Goal: Communication & Community: Answer question/provide support

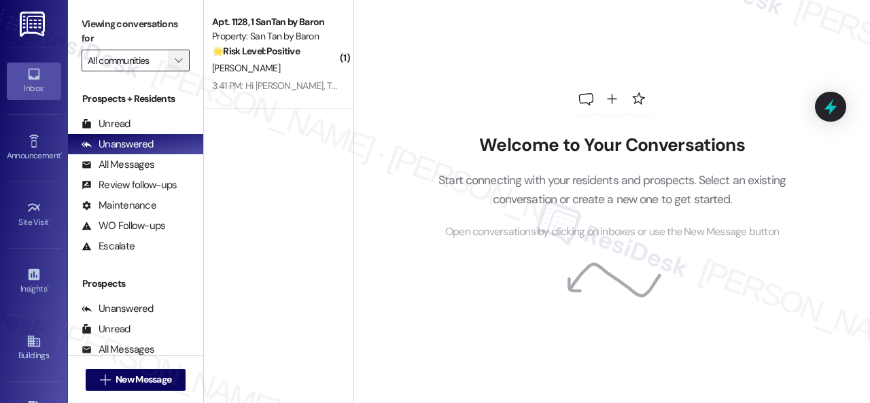
click at [177, 63] on icon "" at bounding box center [178, 60] width 7 height 11
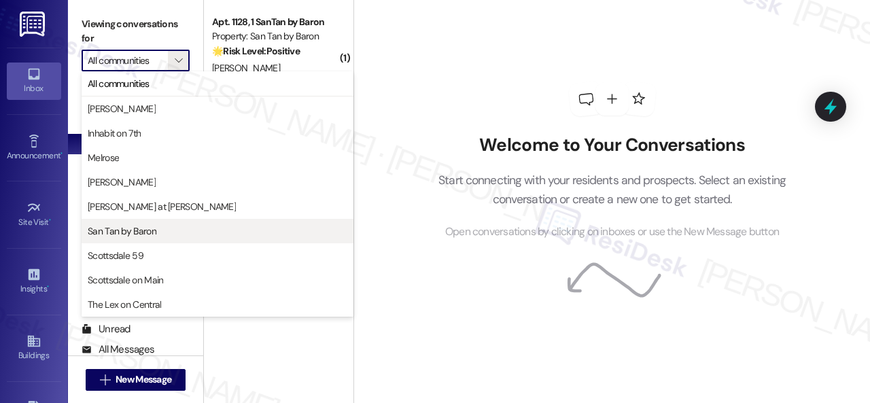
click at [109, 230] on span "San Tan by Baron" at bounding box center [122, 231] width 69 height 14
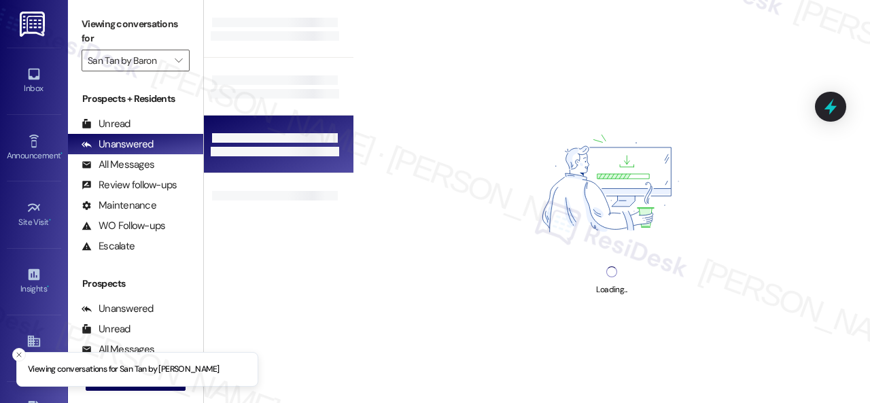
type input "San Tan by Baron"
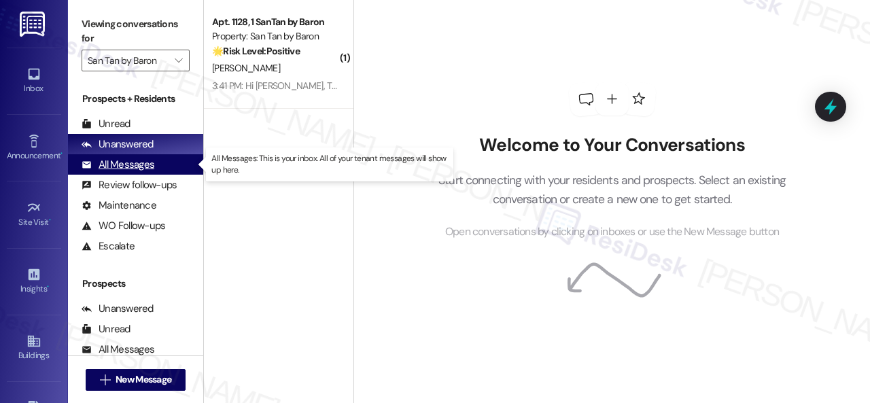
click at [128, 166] on div "All Messages" at bounding box center [118, 165] width 73 height 14
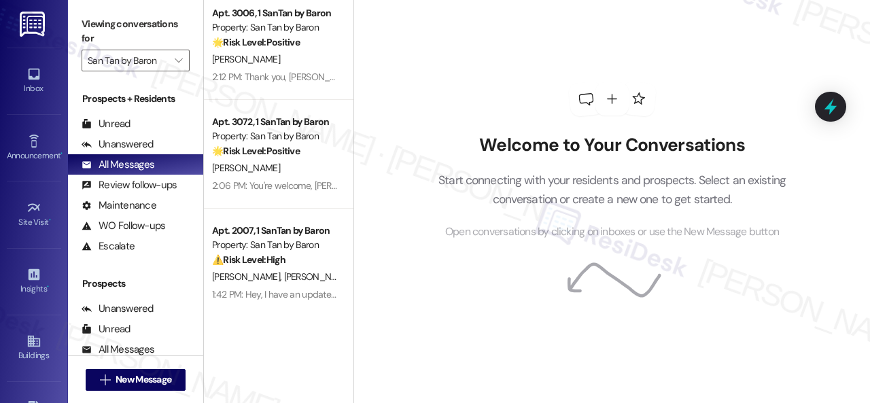
scroll to position [748, 0]
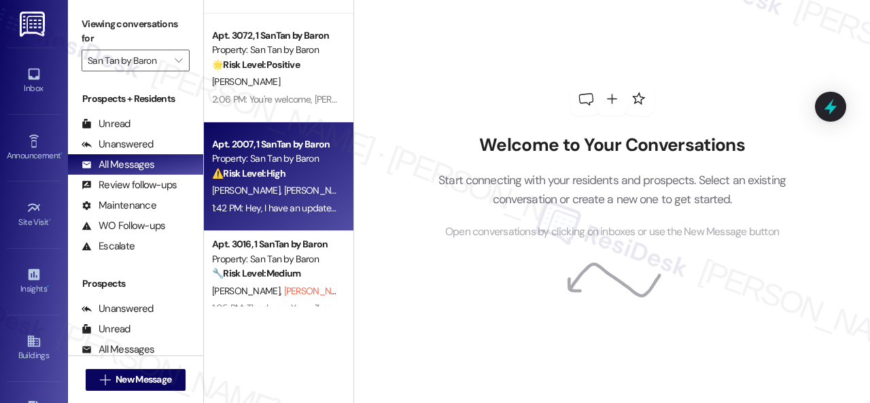
click at [290, 198] on div "[PERSON_NAME] [PERSON_NAME]" at bounding box center [275, 190] width 128 height 17
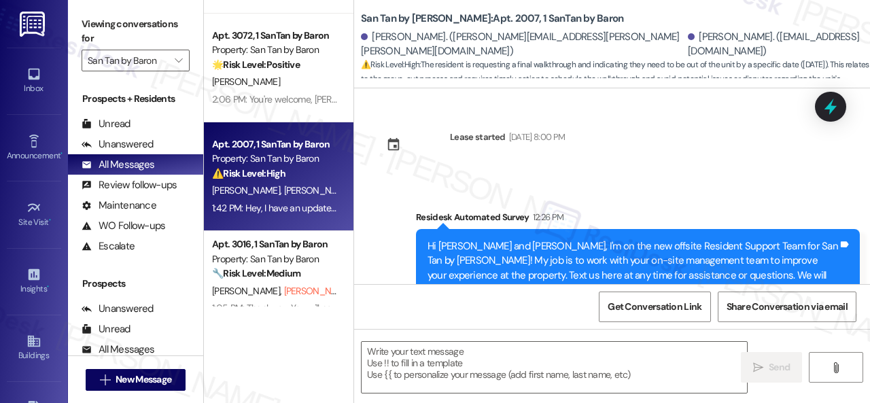
type textarea "Fetching suggested responses. Please feel free to read through the conversation…"
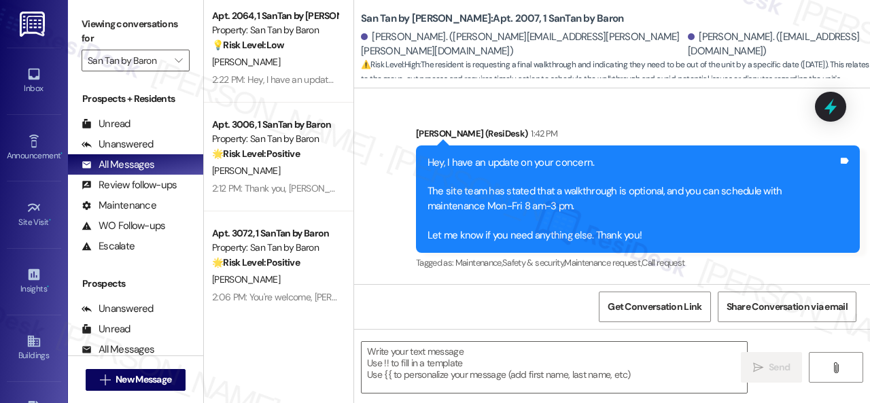
scroll to position [544, 0]
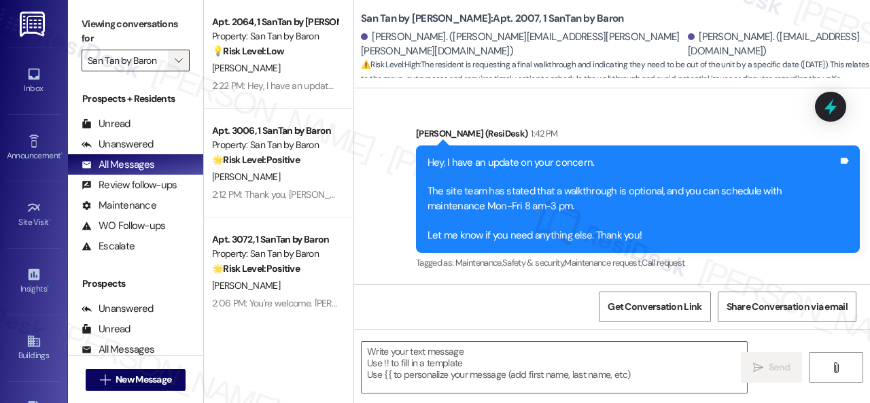
click at [175, 64] on icon "" at bounding box center [178, 60] width 7 height 11
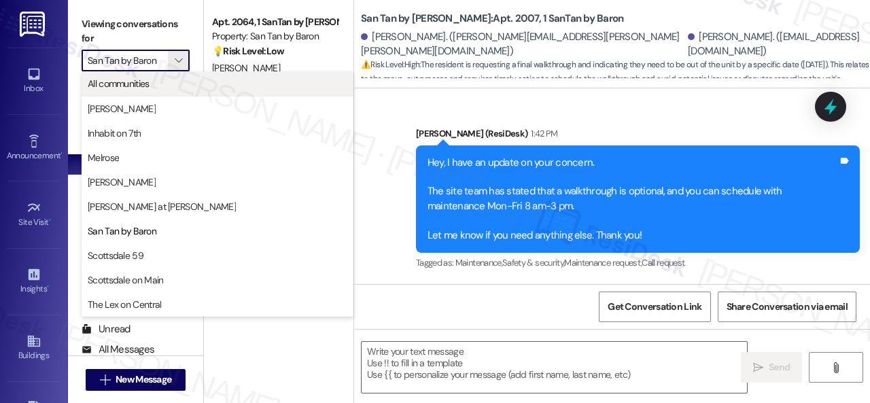
click at [116, 80] on span "All communities" at bounding box center [119, 84] width 62 height 14
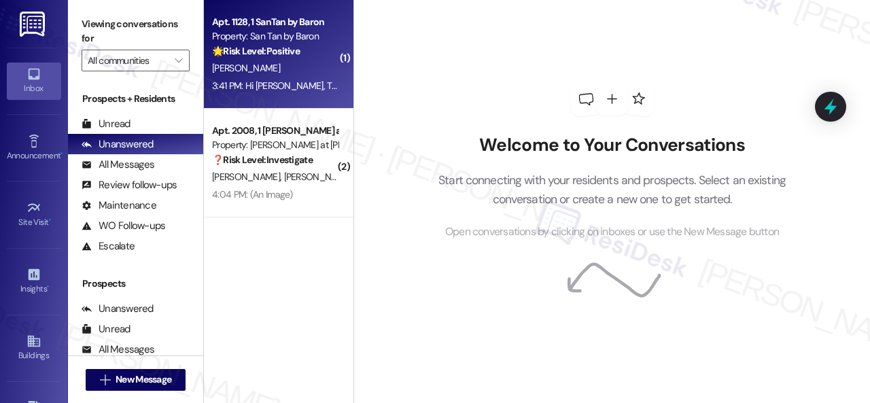
click at [288, 65] on div "[PERSON_NAME]" at bounding box center [275, 68] width 128 height 17
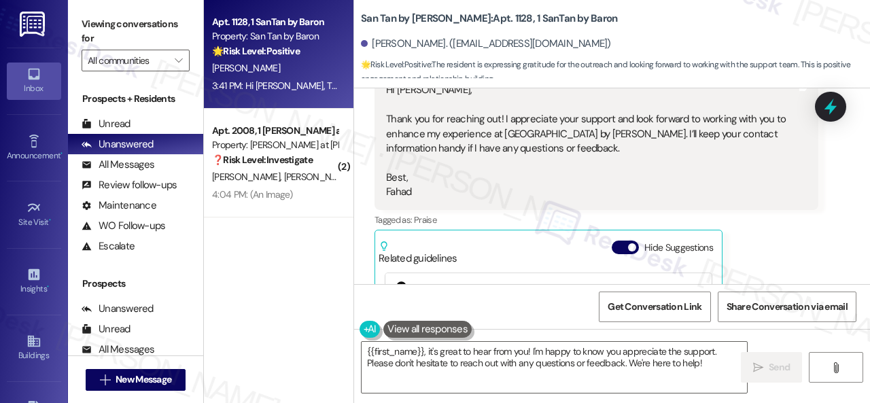
scroll to position [349, 0]
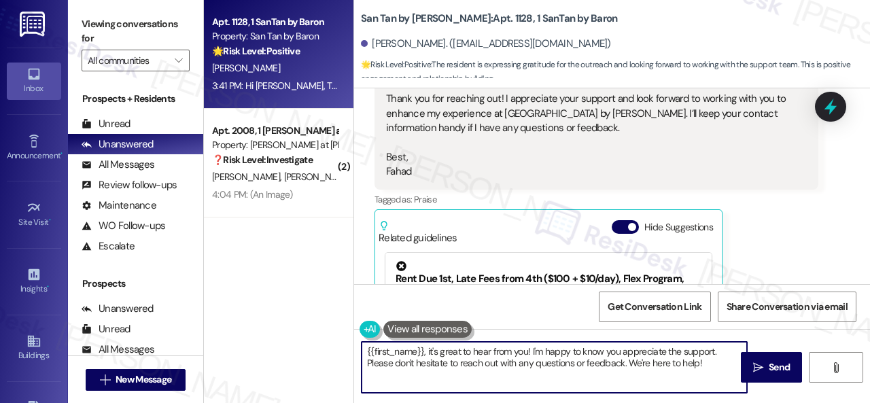
drag, startPoint x: 364, startPoint y: 351, endPoint x: 855, endPoint y: 430, distance: 497.1
click at [855, 402] on html "Inbox Go to Inbox Announcement • Send A Text Announcement Site Visit • Go to Si…" at bounding box center [435, 201] width 870 height 403
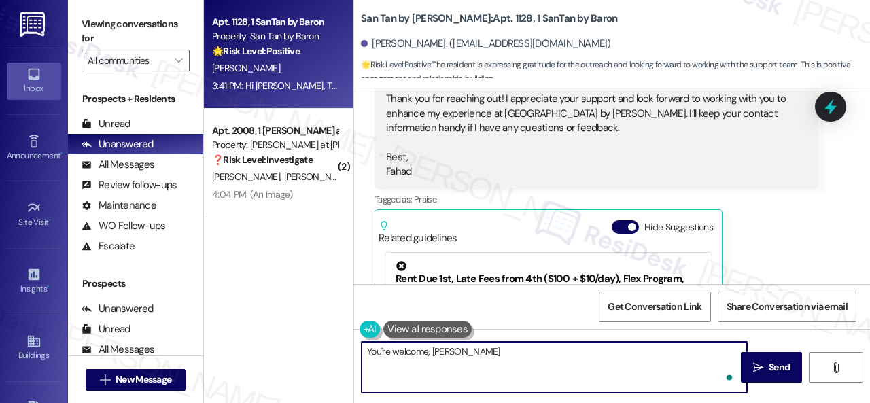
type textarea "You're welcome, [PERSON_NAME]!"
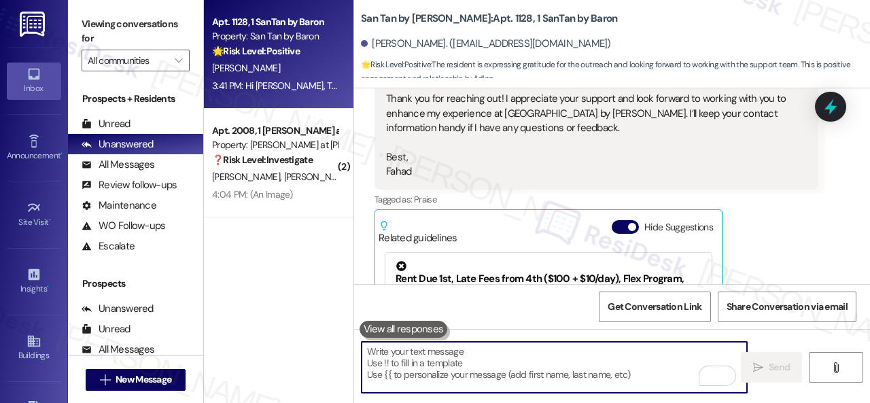
scroll to position [485, 0]
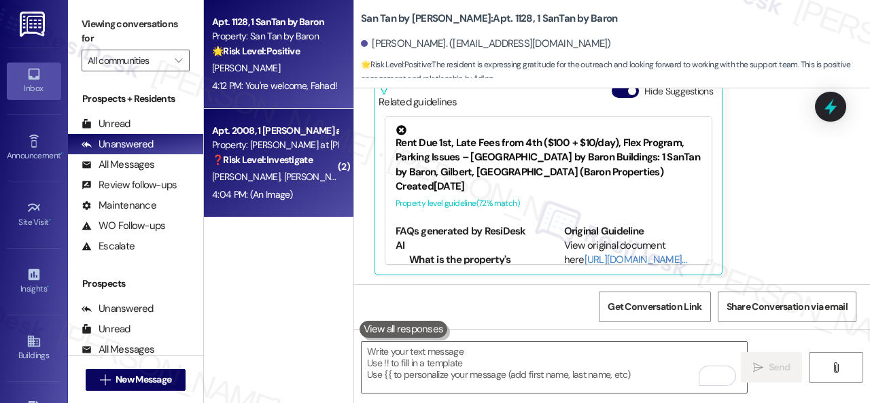
click at [307, 168] on div "Apt. 2008, 1 [PERSON_NAME] at [PERSON_NAME] Property: [PERSON_NAME] at [PERSON_…" at bounding box center [275, 145] width 128 height 46
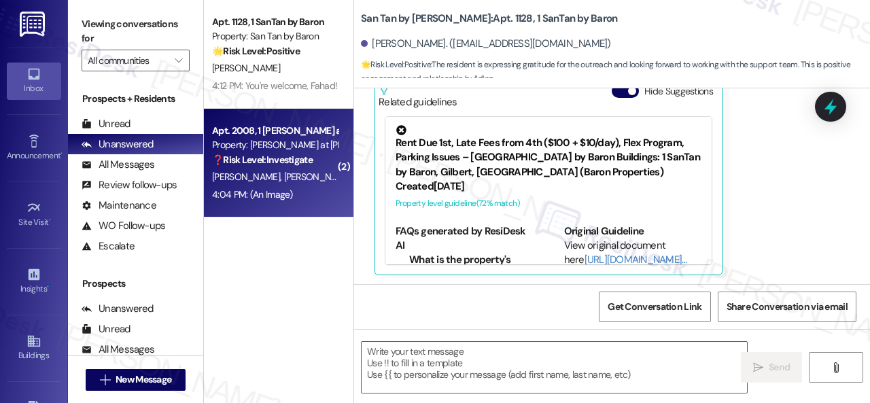
type textarea "Fetching suggested responses. Please feel free to read through the conversation…"
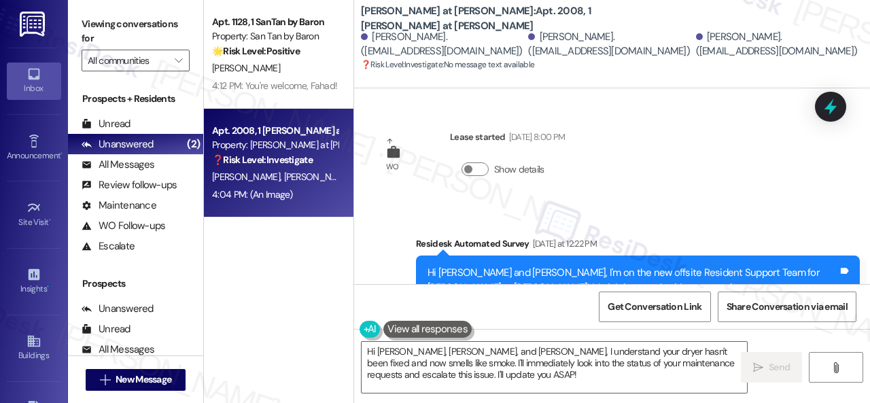
scroll to position [204, 0]
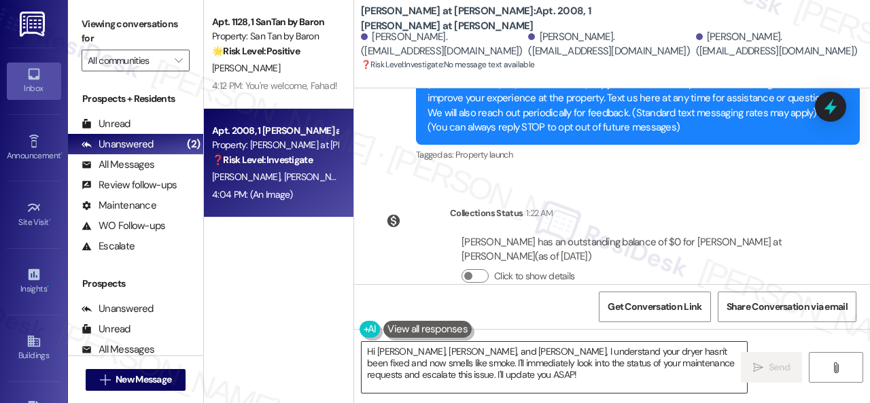
click at [628, 362] on textarea "Hi [PERSON_NAME], [PERSON_NAME], and [PERSON_NAME], I understand your dryer has…" at bounding box center [554, 367] width 385 height 51
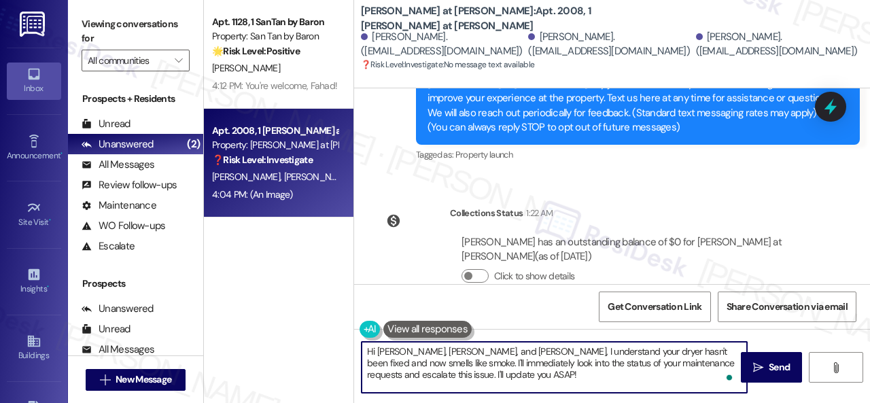
drag, startPoint x: 364, startPoint y: 362, endPoint x: 502, endPoint y: 383, distance: 138.9
click at [502, 383] on textarea "Hi [PERSON_NAME], [PERSON_NAME], and [PERSON_NAME], I understand your dryer has…" at bounding box center [554, 367] width 385 height 51
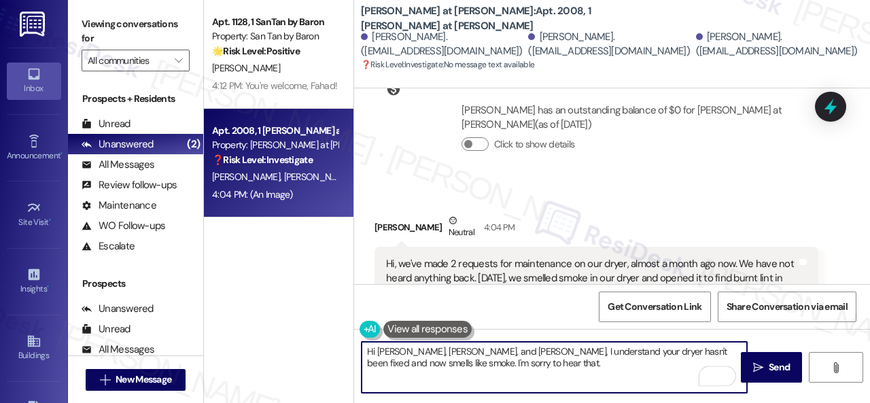
scroll to position [340, 0]
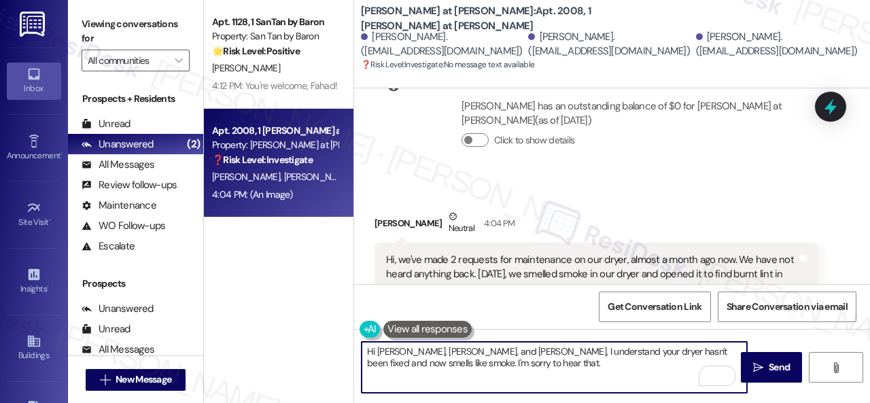
drag, startPoint x: 376, startPoint y: 349, endPoint x: 404, endPoint y: 351, distance: 28.0
click at [404, 351] on textarea "Hi [PERSON_NAME], [PERSON_NAME], and [PERSON_NAME], I understand your dryer has…" at bounding box center [554, 367] width 385 height 51
drag, startPoint x: 396, startPoint y: 350, endPoint x: 434, endPoint y: 353, distance: 37.5
click at [434, 353] on textarea "Hi [PERSON_NAME], and [PERSON_NAME], I understand your dryer hasn't been fixed …" at bounding box center [554, 367] width 385 height 51
click at [442, 362] on textarea "Hi [PERSON_NAME], I understand your dryer hasn't been fixed and now smells like…" at bounding box center [554, 367] width 385 height 51
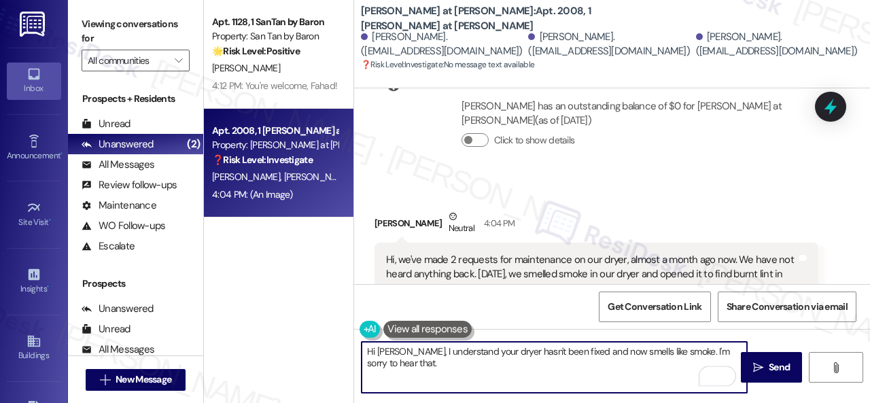
paste textarea "Do you have a maintenance request for the issue? If so, is the work order still…"
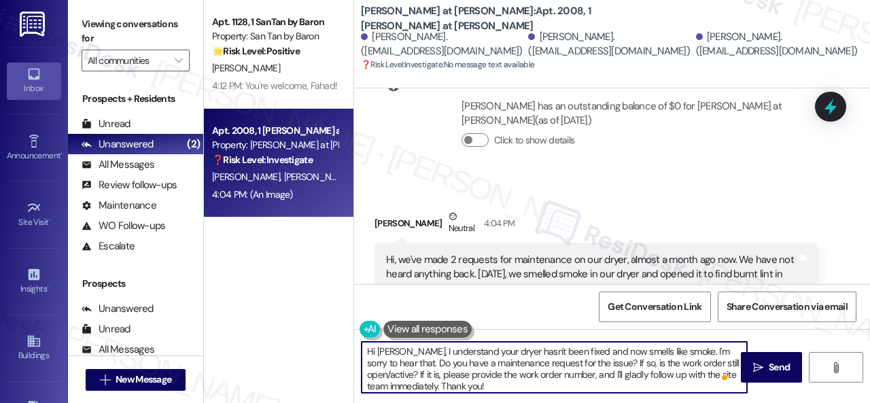
scroll to position [0, 0]
type textarea "Hi [PERSON_NAME], I understand your dryer hasn't been fixed and now smells like…"
click at [755, 362] on icon "" at bounding box center [758, 367] width 10 height 11
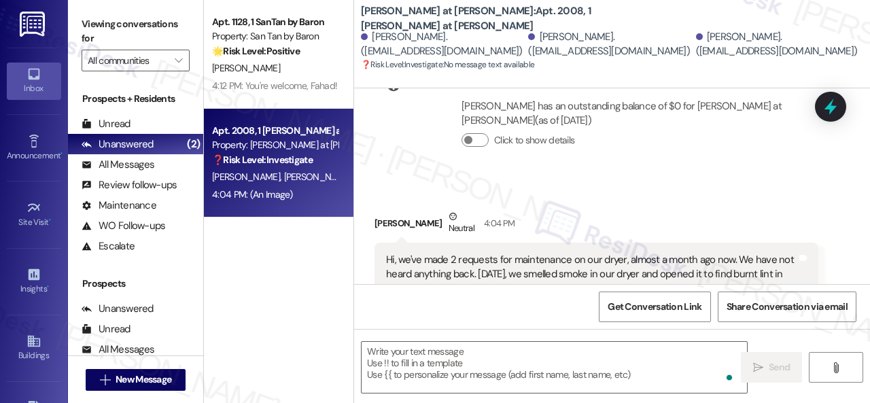
type textarea "Fetching suggested responses. Please feel free to read through the conversation…"
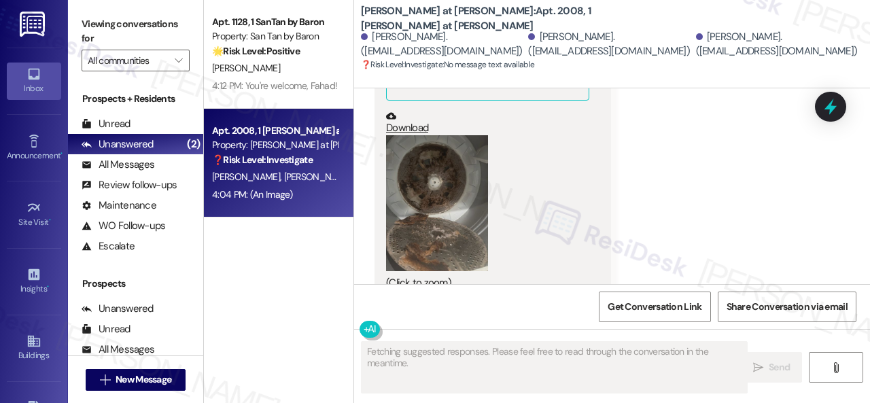
scroll to position [727, 0]
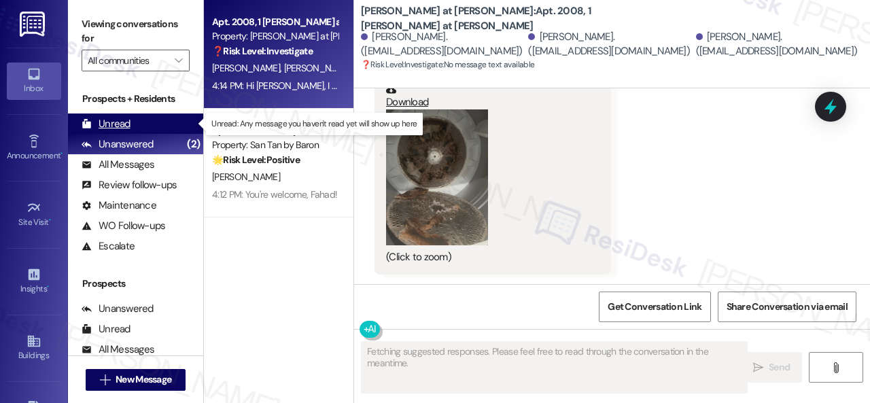
click at [122, 124] on div "Unread" at bounding box center [106, 124] width 49 height 14
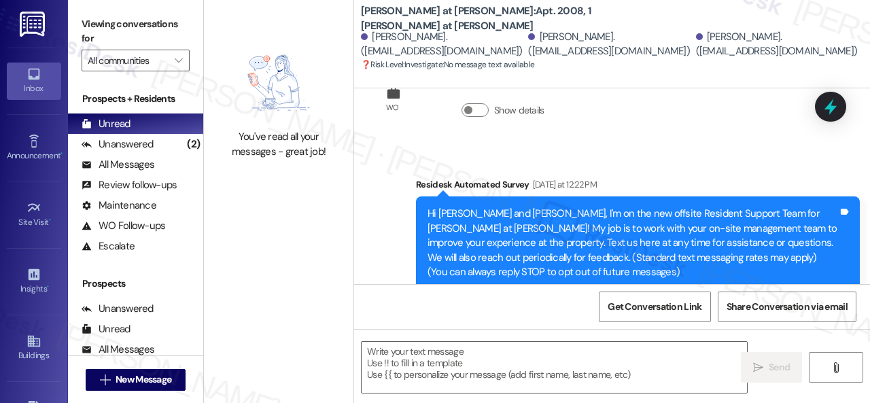
type textarea "Fetching suggested responses. Please feel free to read through the conversation…"
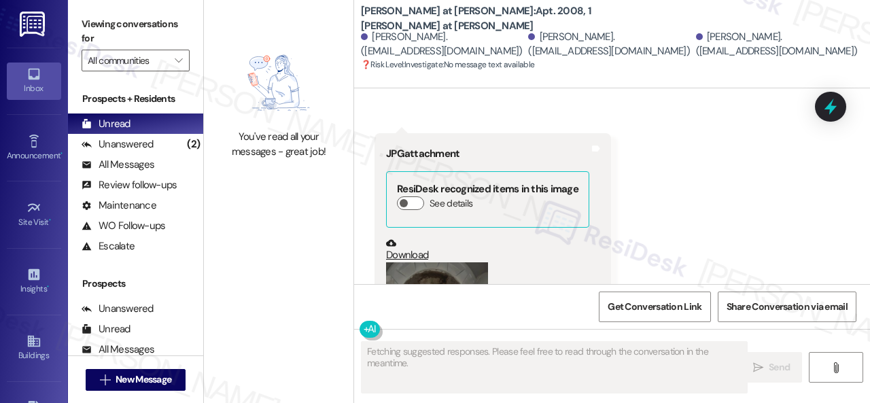
scroll to position [887, 0]
